Goal: Task Accomplishment & Management: Use online tool/utility

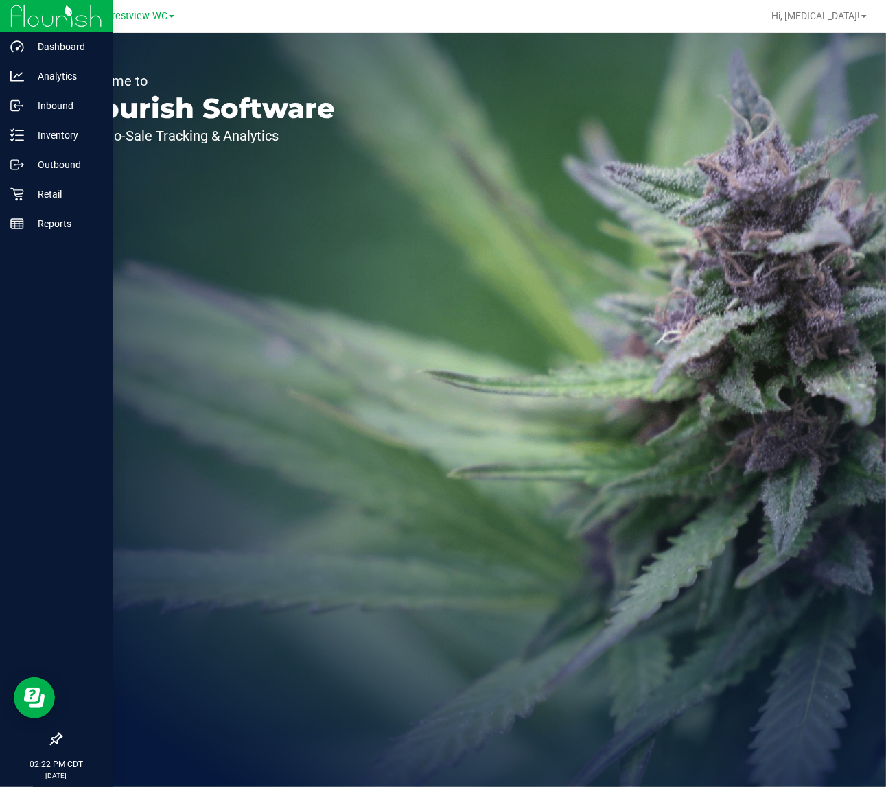
click at [60, 743] on icon at bounding box center [56, 739] width 14 height 14
click at [49, 741] on input "checkbox" at bounding box center [49, 741] width 0 height 0
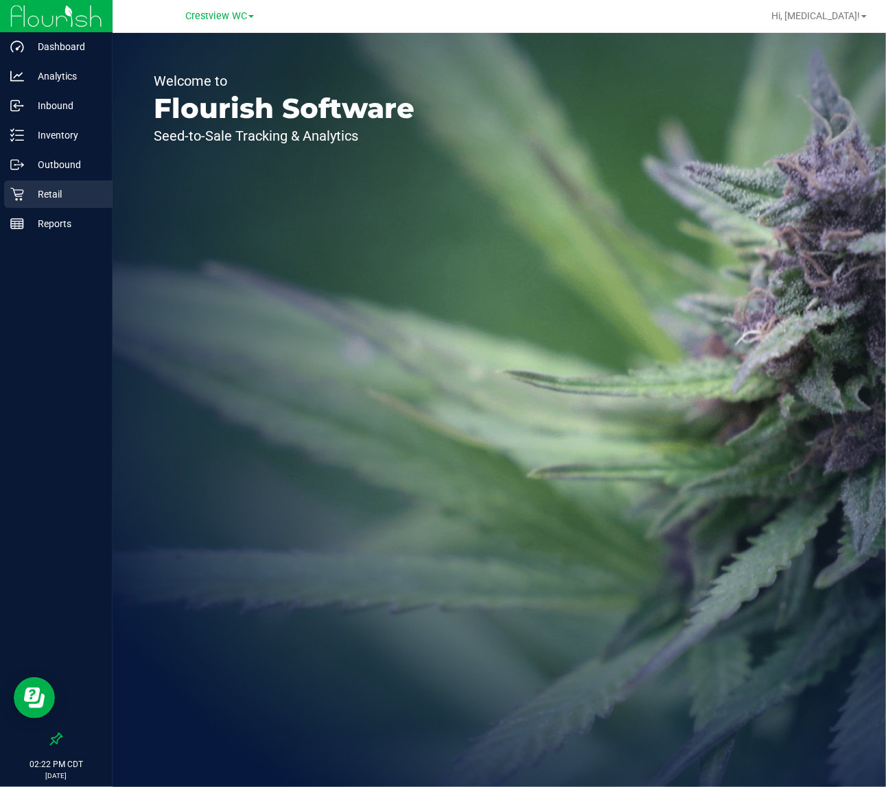
click at [54, 189] on p "Retail" at bounding box center [65, 194] width 82 height 16
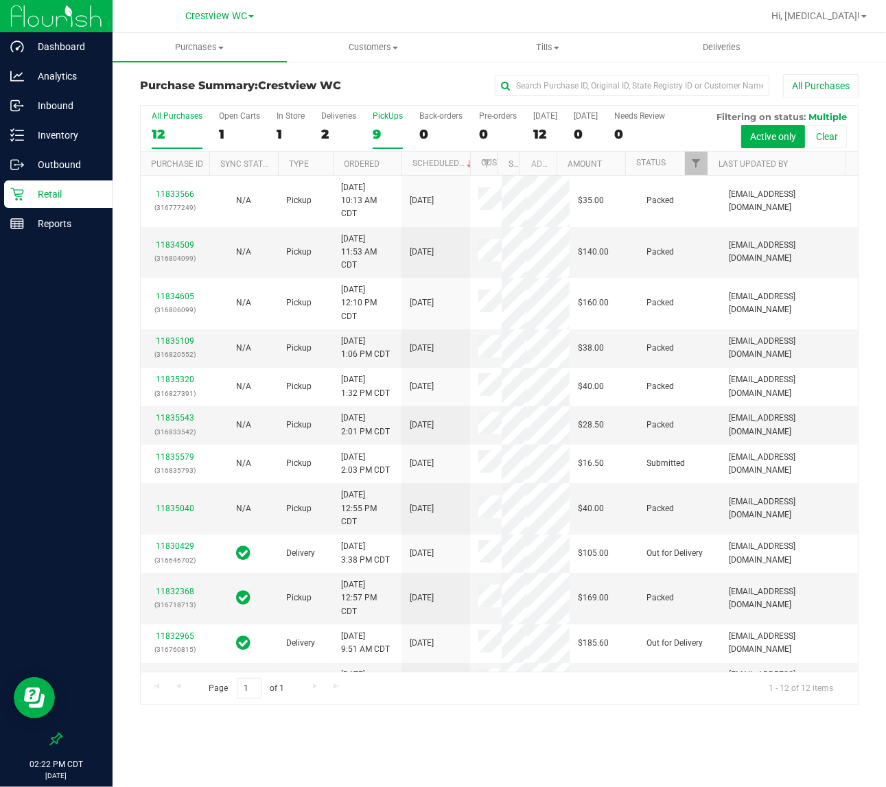
click at [375, 141] on div "9" at bounding box center [388, 134] width 30 height 16
click at [0, 0] on input "PickUps 9" at bounding box center [0, 0] width 0 height 0
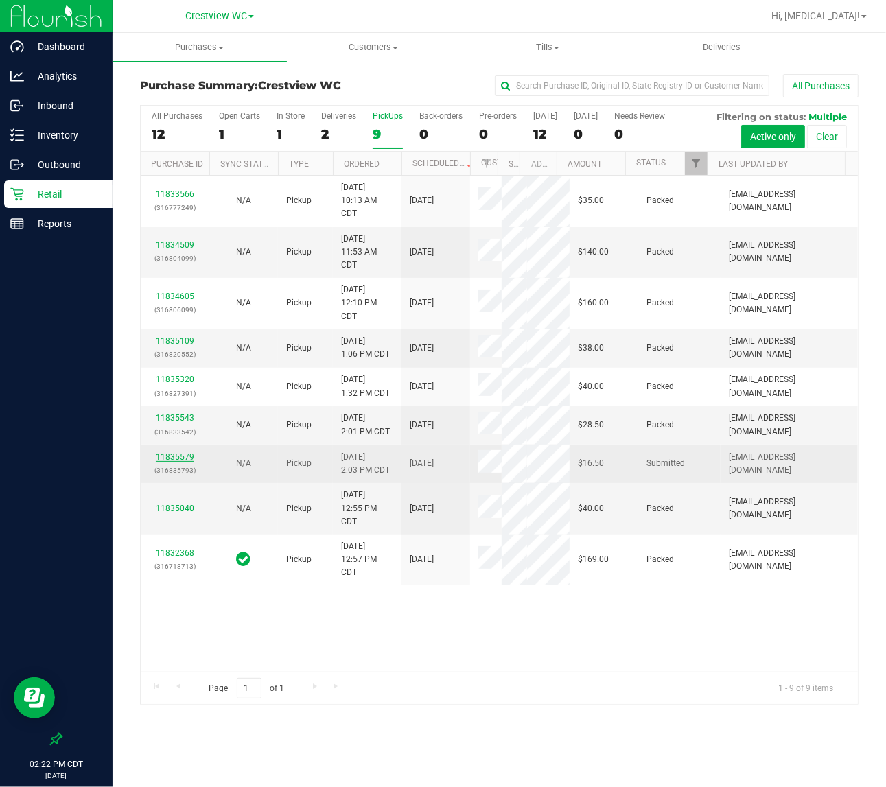
click at [180, 458] on link "11835579" at bounding box center [175, 457] width 38 height 10
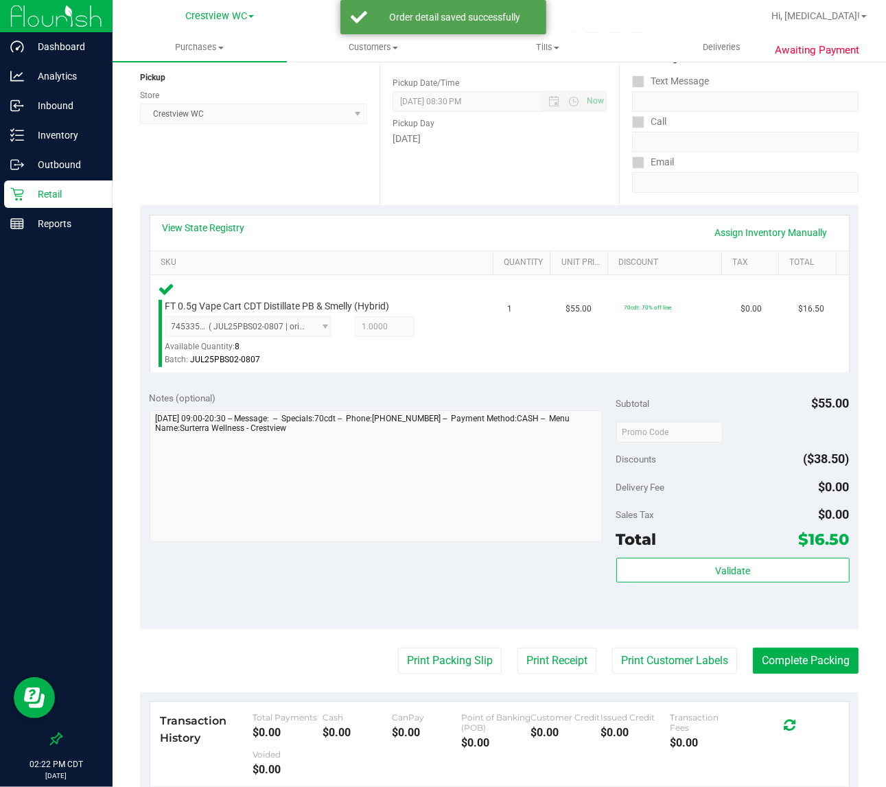
scroll to position [203, 0]
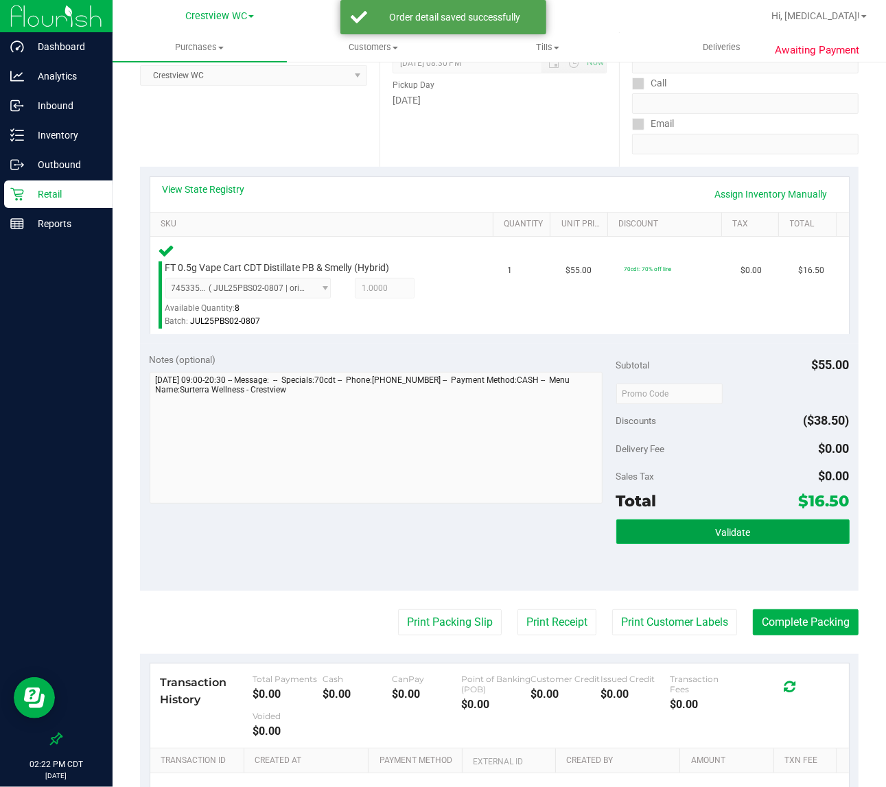
click at [719, 537] on span "Validate" at bounding box center [732, 532] width 35 height 11
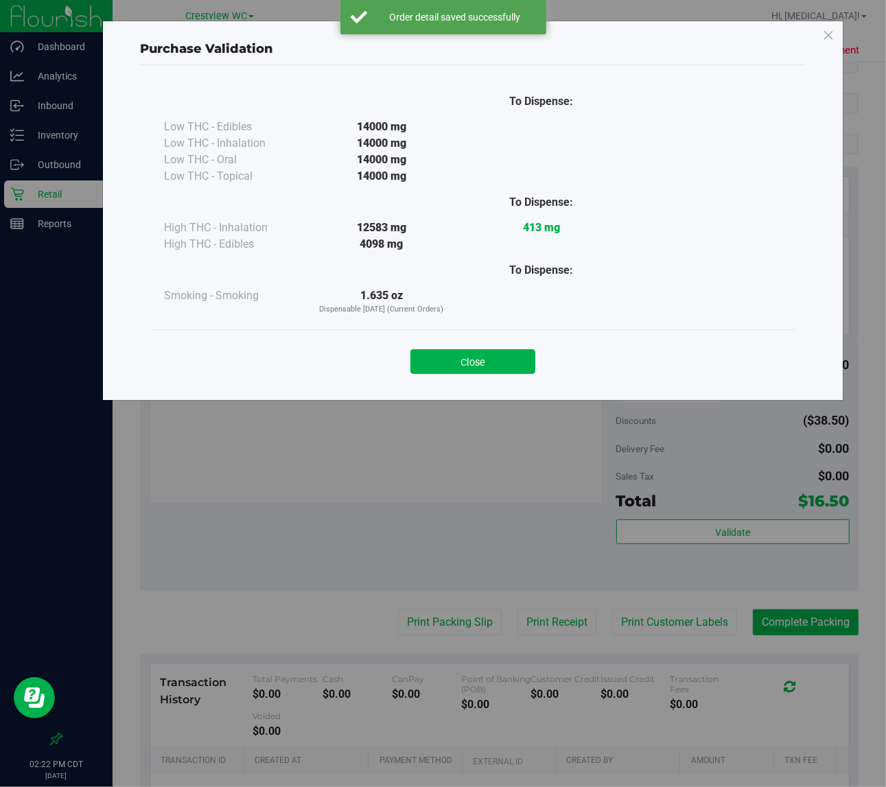
click at [454, 361] on button "Close" at bounding box center [472, 361] width 125 height 25
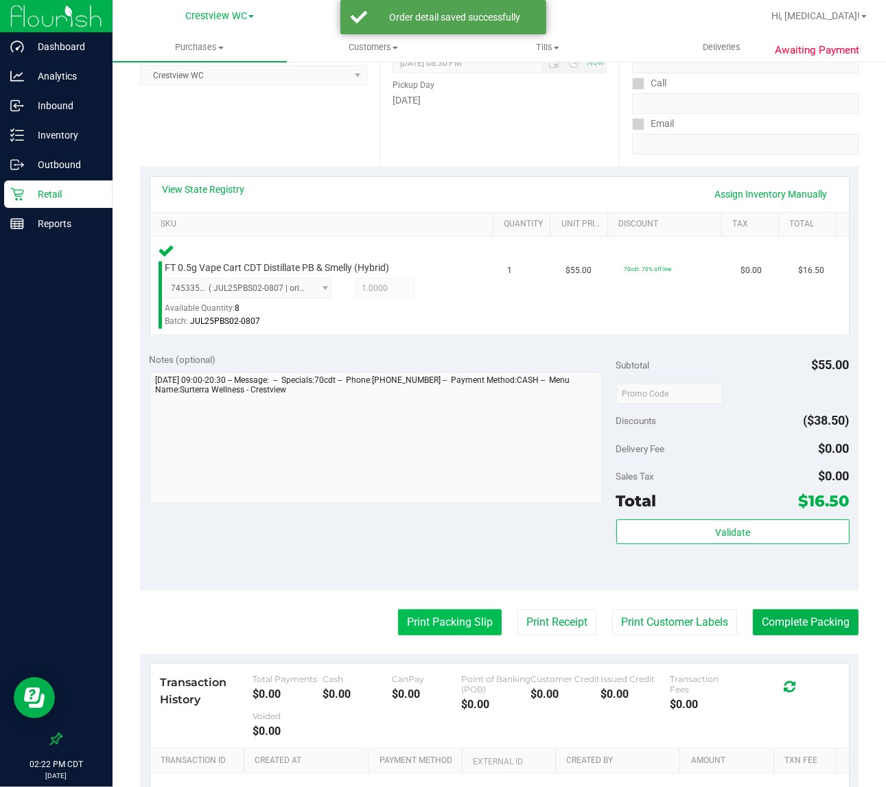
click at [447, 613] on button "Print Packing Slip" at bounding box center [450, 622] width 104 height 26
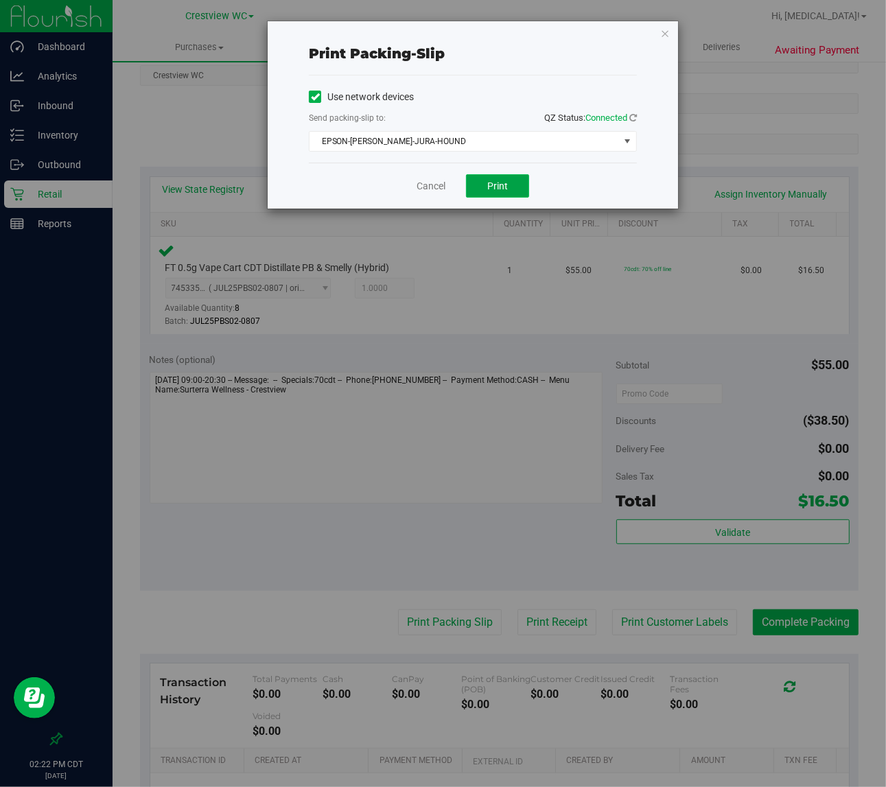
click at [509, 193] on button "Print" at bounding box center [497, 185] width 63 height 23
click at [427, 185] on link "Cancel" at bounding box center [431, 186] width 29 height 14
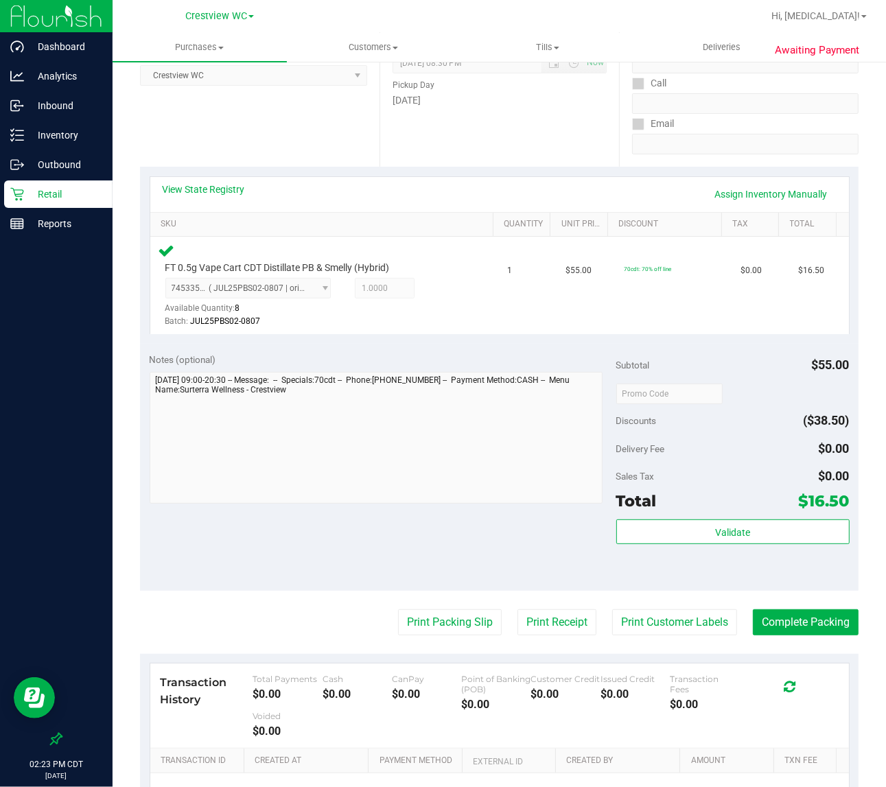
click at [331, 563] on div "Notes (optional) Subtotal $55.00 Discounts ($38.50) Delivery Fee $0.00 Sales Ta…" at bounding box center [499, 467] width 719 height 247
click at [806, 621] on button "Complete Packing" at bounding box center [806, 622] width 106 height 26
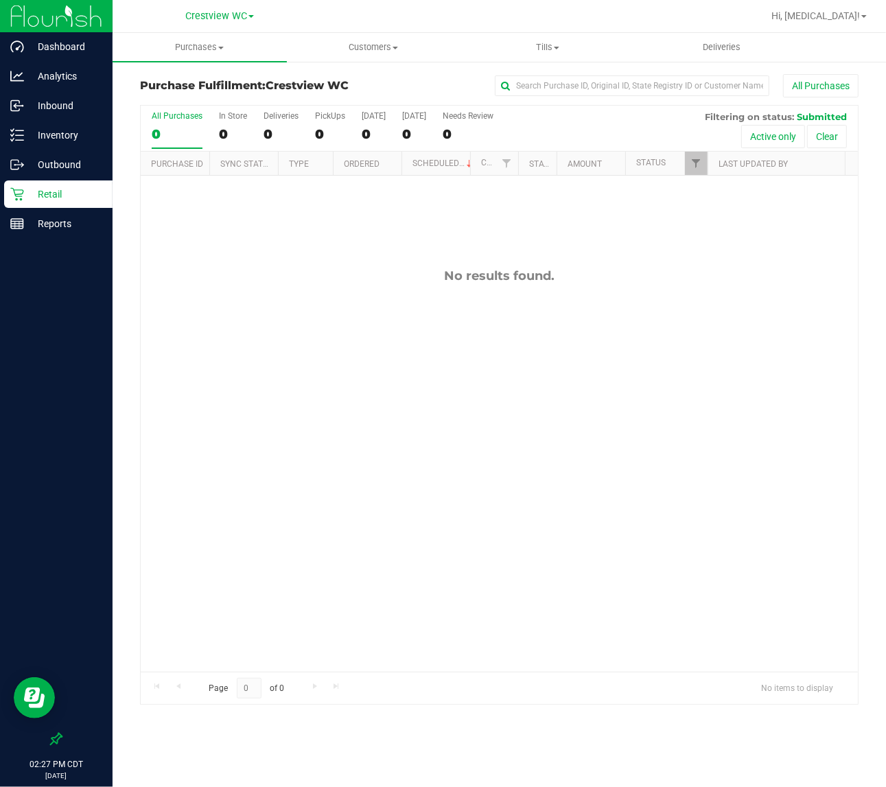
click at [385, 506] on div "No results found." at bounding box center [499, 470] width 717 height 589
click at [73, 131] on p "Inventory" at bounding box center [65, 135] width 82 height 16
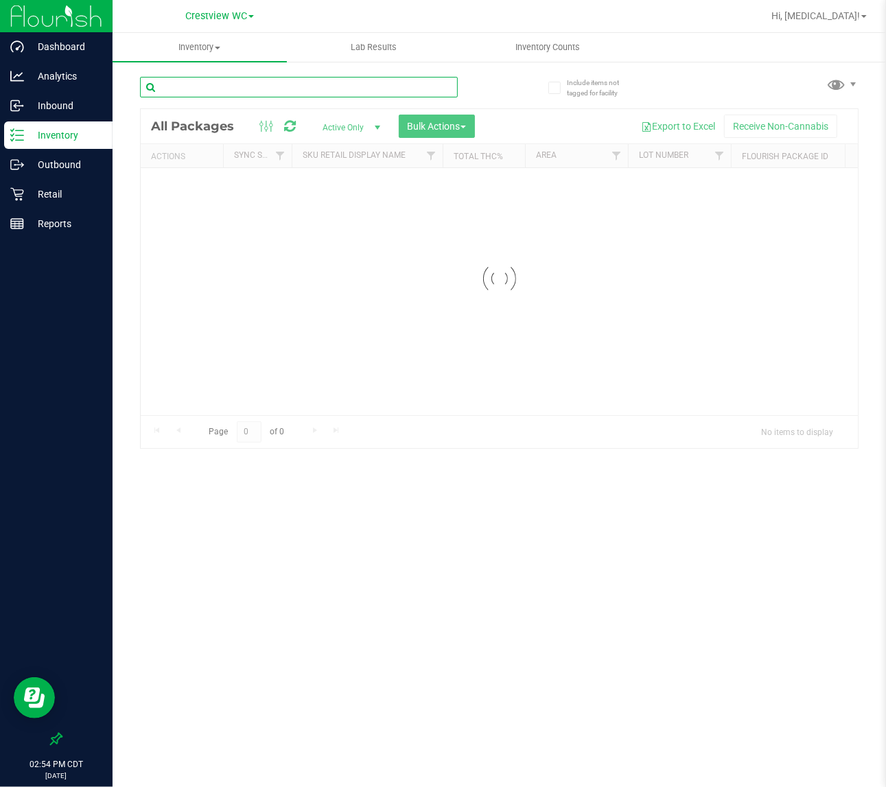
click at [206, 78] on div "Inventory All packages All inventory Waste log Create inventory Lab Results Inv…" at bounding box center [499, 410] width 773 height 754
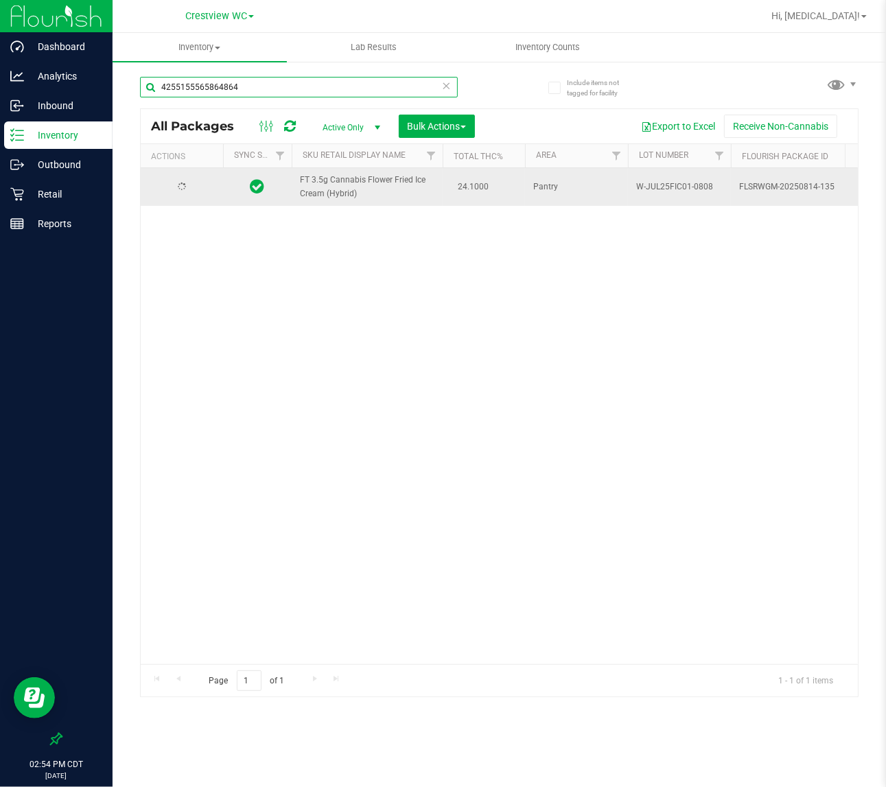
type input "4255155565864864"
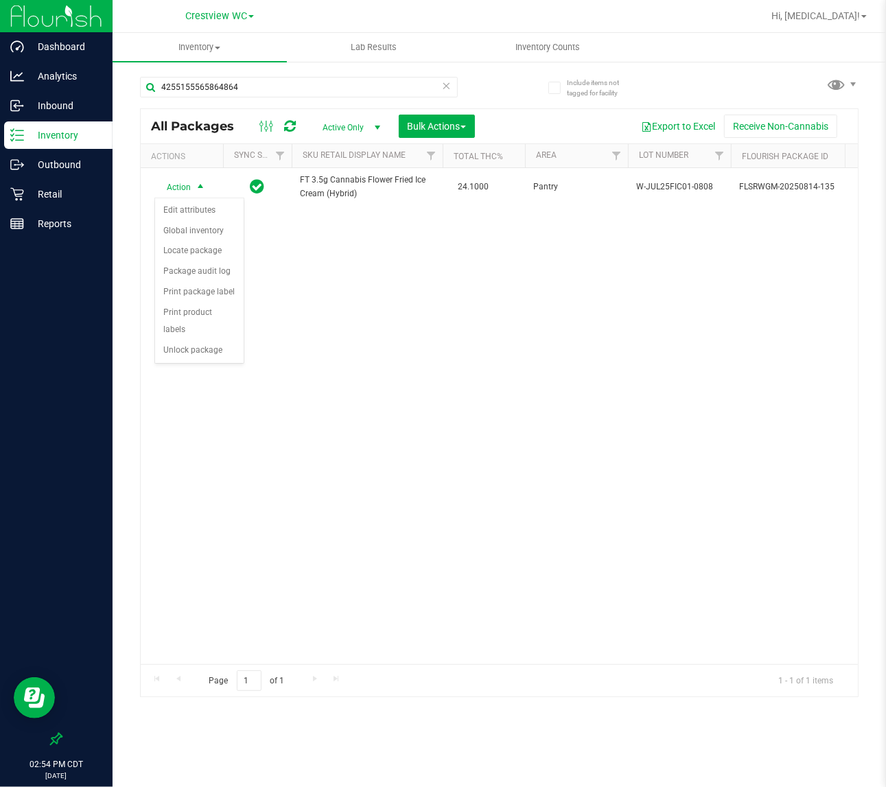
click at [182, 340] on li "Unlock package" at bounding box center [199, 350] width 89 height 21
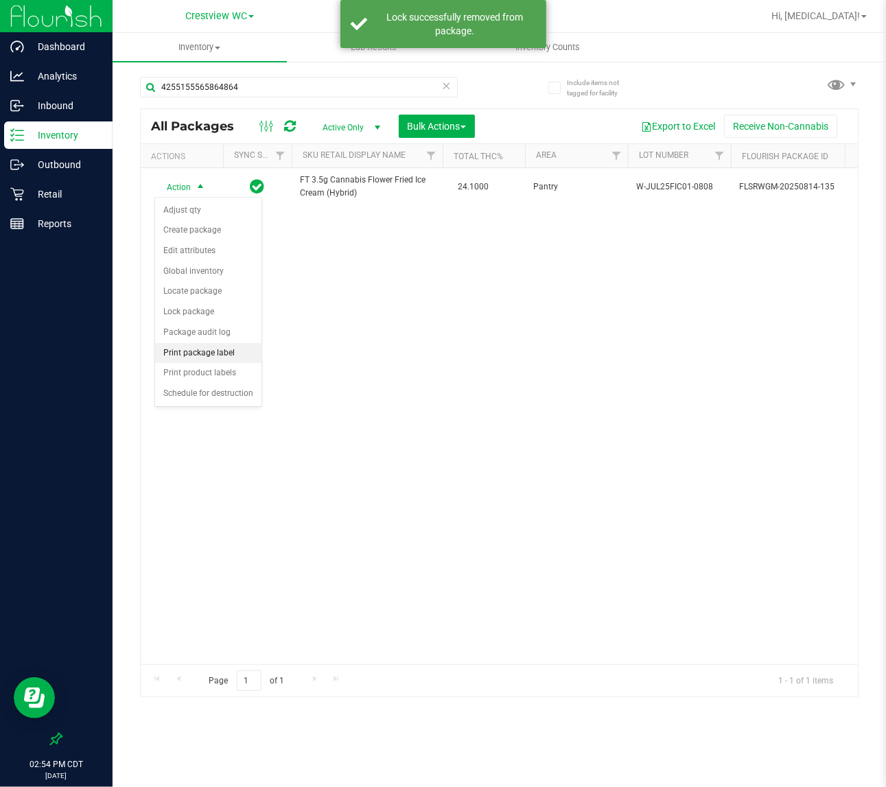
click at [208, 355] on li "Print package label" at bounding box center [208, 353] width 106 height 21
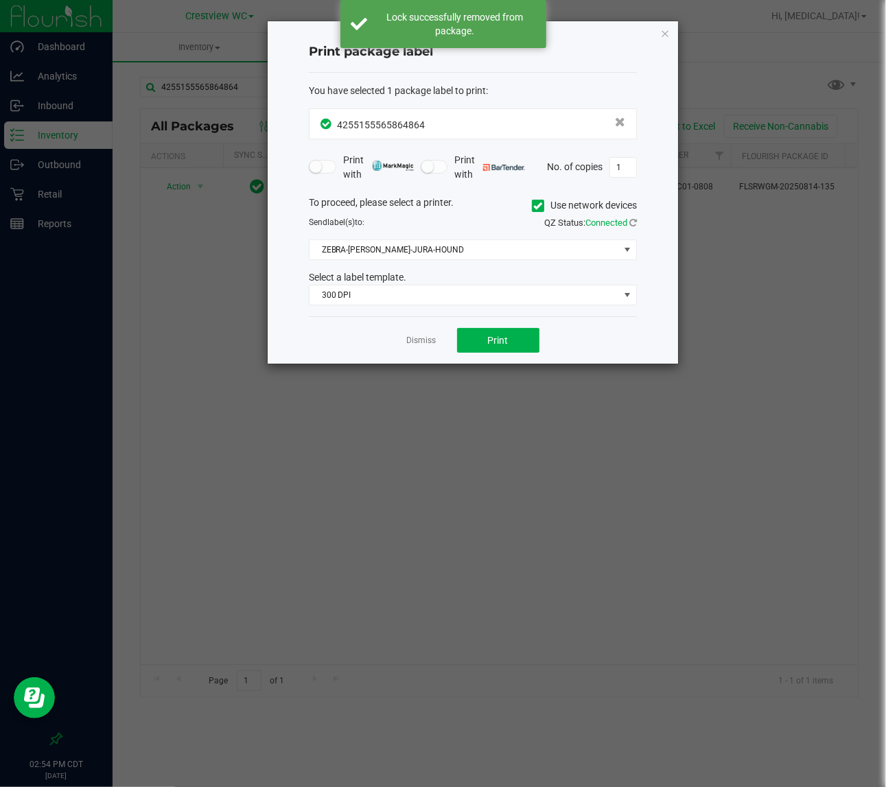
click at [419, 313] on div "You have selected 1 package label to print : 4255155565864864 Print with Print …" at bounding box center [473, 195] width 328 height 244
click at [414, 296] on span "300 DPI" at bounding box center [465, 295] width 310 height 19
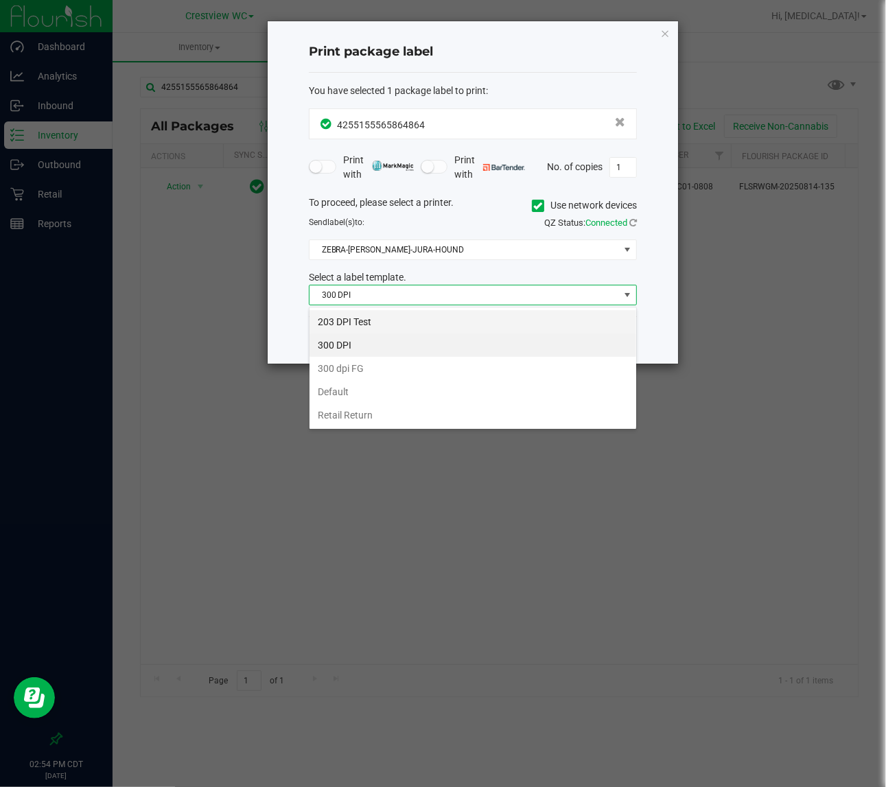
scroll to position [21, 327]
click at [345, 324] on li "203 DPI Test" at bounding box center [473, 321] width 327 height 23
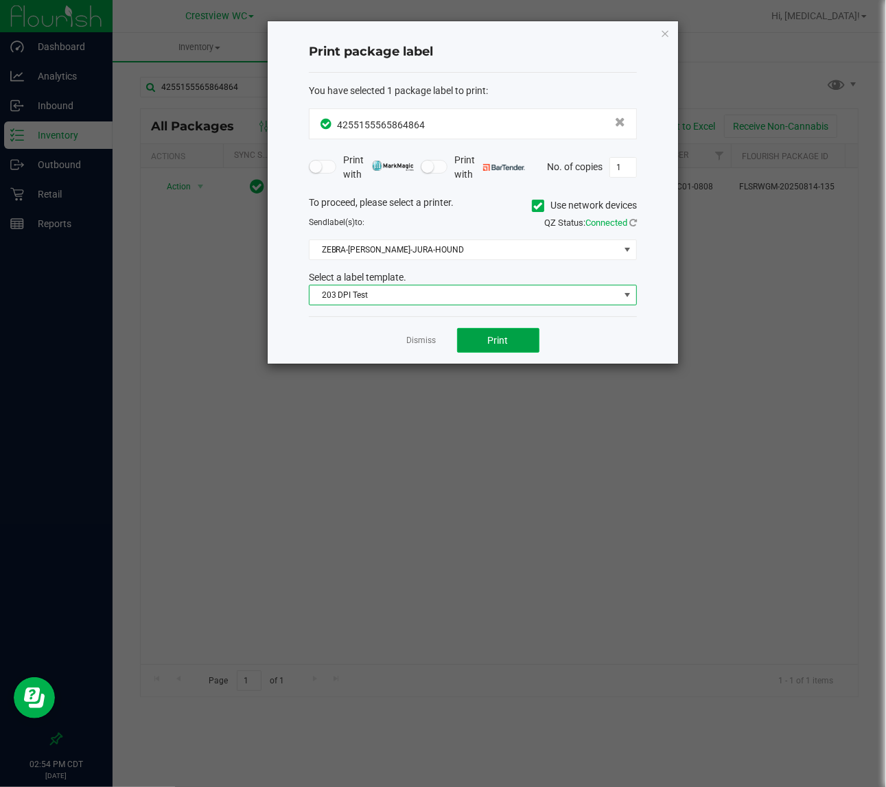
click at [485, 342] on button "Print" at bounding box center [498, 340] width 82 height 25
click at [410, 347] on link "Dismiss" at bounding box center [422, 341] width 30 height 12
click at [419, 416] on div "Action Action Adjust qty Create package Edit attributes Global inventory Locate…" at bounding box center [499, 416] width 717 height 496
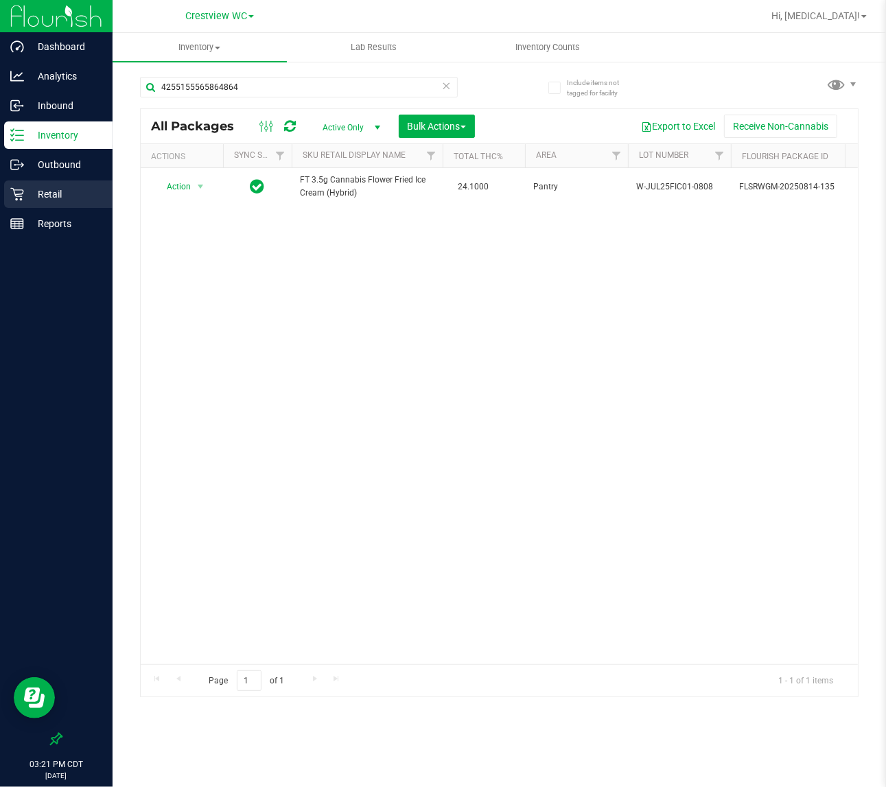
click at [40, 193] on p "Retail" at bounding box center [65, 194] width 82 height 16
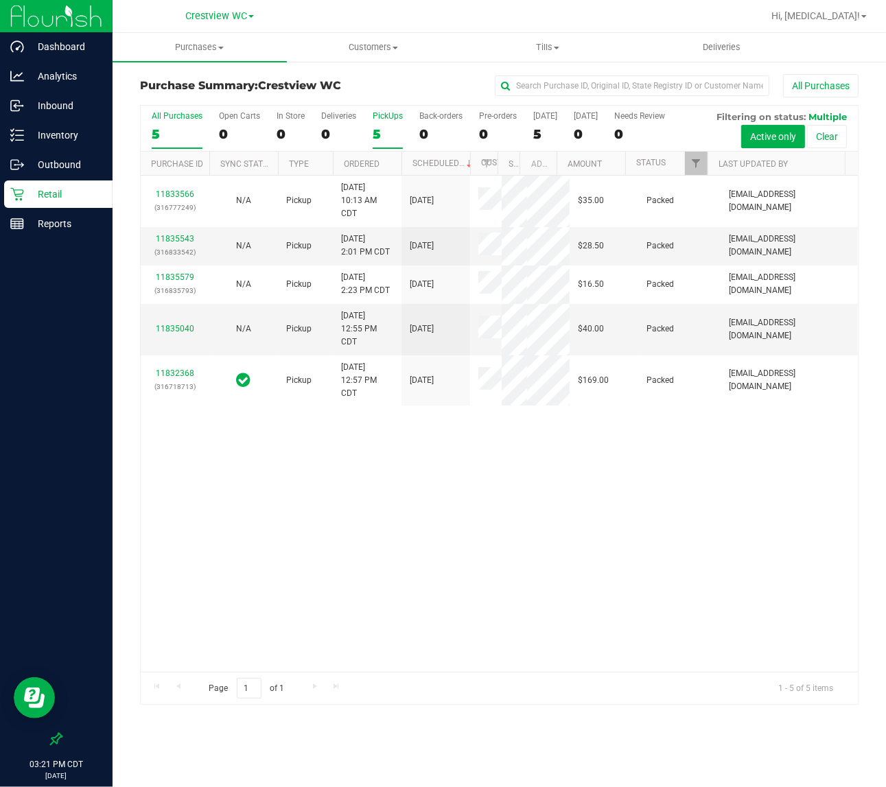
click at [388, 132] on div "5" at bounding box center [388, 134] width 30 height 16
click at [0, 0] on input "PickUps 5" at bounding box center [0, 0] width 0 height 0
click at [38, 218] on p "Reports" at bounding box center [65, 224] width 82 height 16
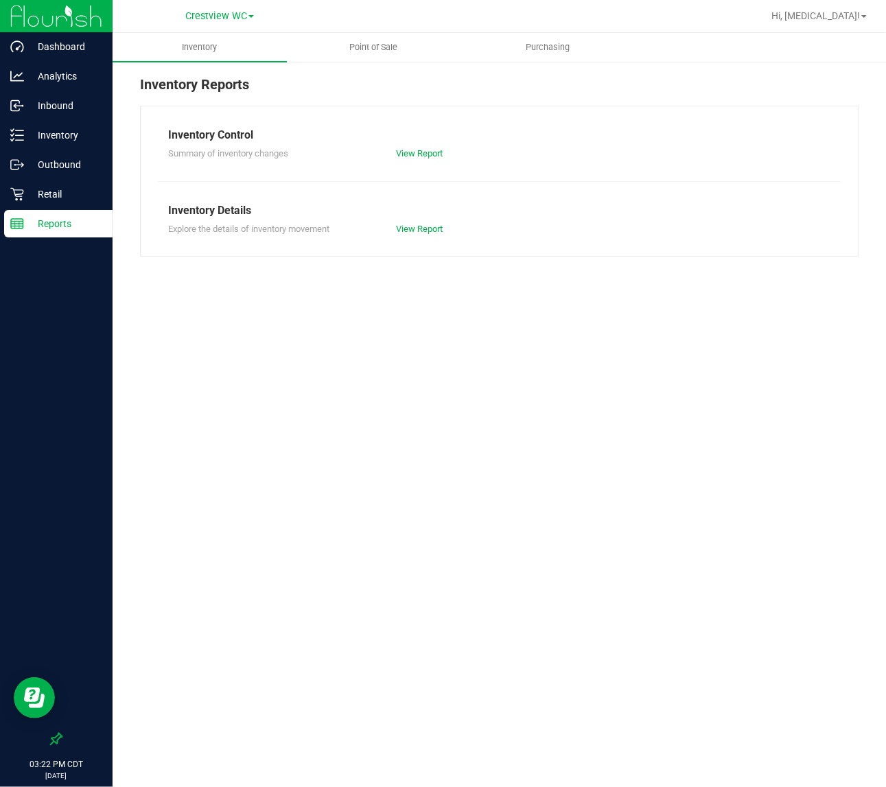
click at [369, 25] on div at bounding box center [543, 16] width 437 height 27
click at [371, 60] on uib-tab-heading "Point of Sale" at bounding box center [374, 47] width 173 height 27
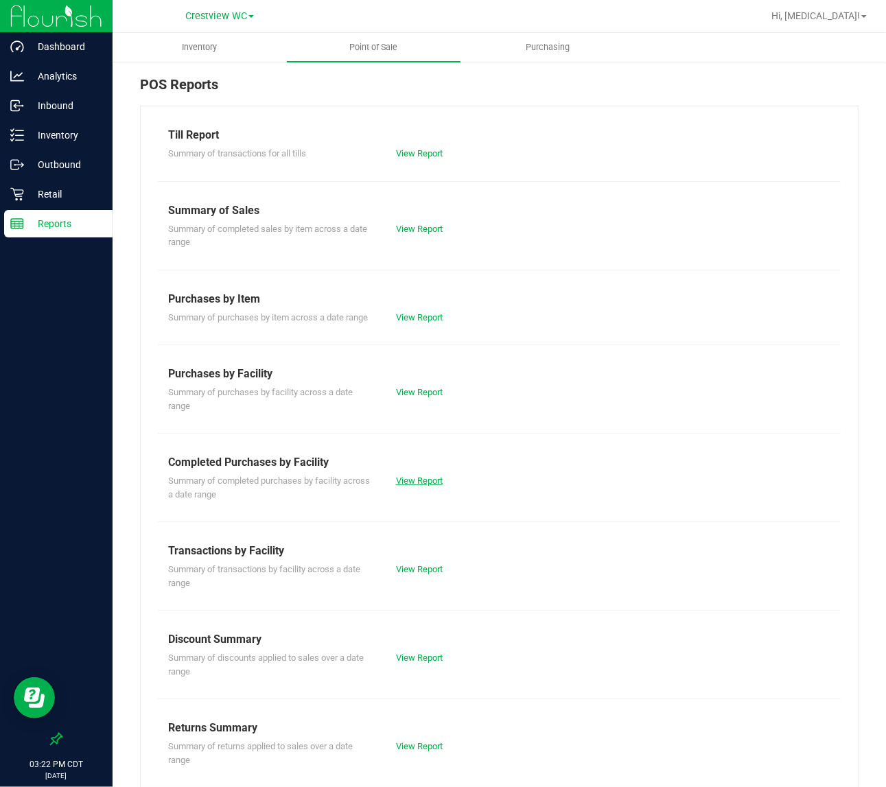
click at [416, 486] on link "View Report" at bounding box center [419, 481] width 47 height 10
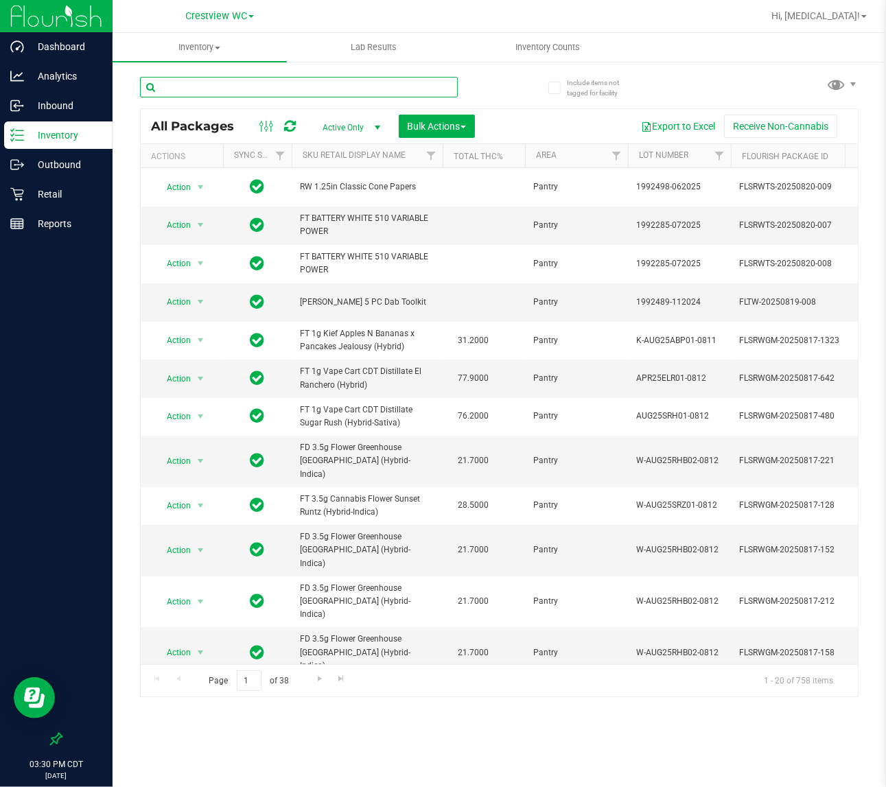
click at [335, 91] on input "text" at bounding box center [299, 87] width 318 height 21
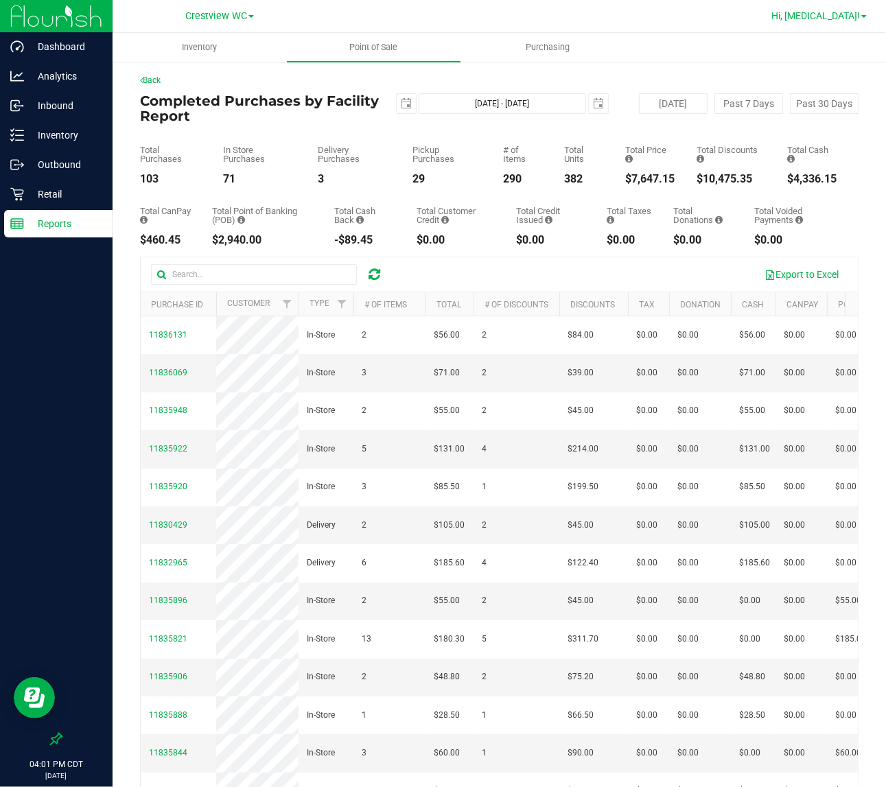
click at [865, 15] on span at bounding box center [863, 16] width 5 height 3
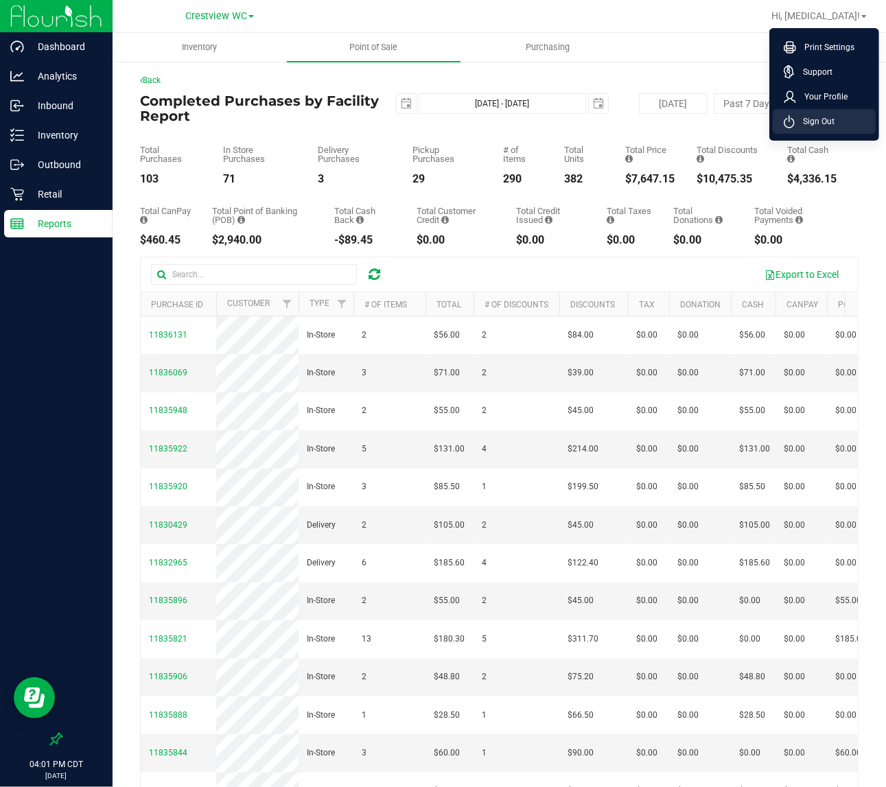
click at [827, 120] on span "Sign Out" at bounding box center [815, 122] width 40 height 14
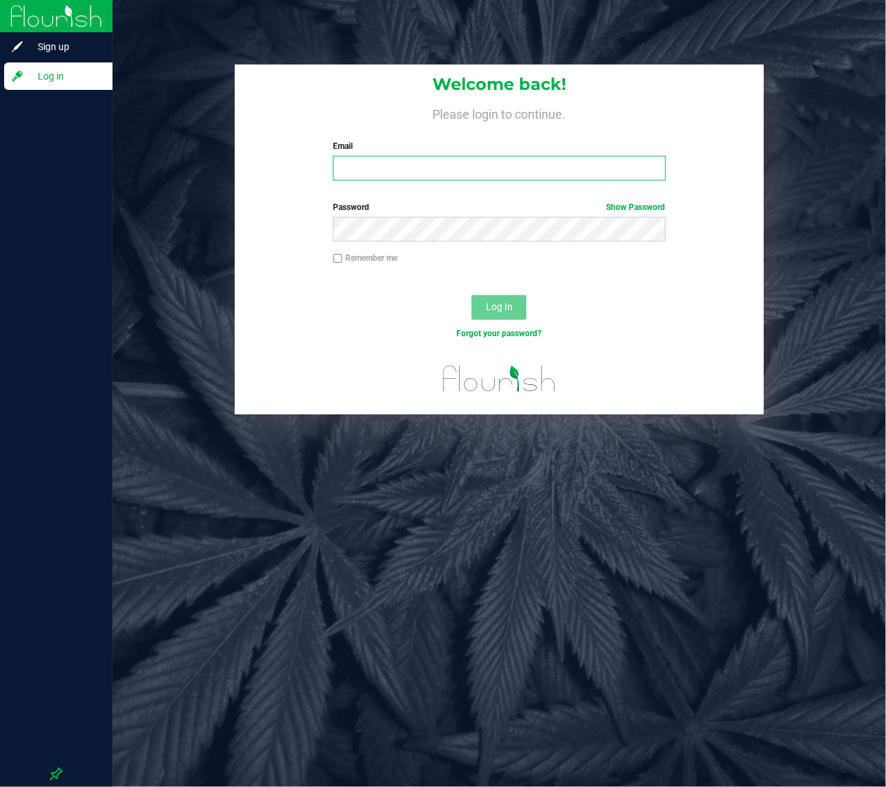
click at [540, 175] on input "Email" at bounding box center [499, 168] width 332 height 25
type input "mknutson@liveparallel.com"
click at [471, 295] on button "Log In" at bounding box center [498, 307] width 55 height 25
